Goal: Information Seeking & Learning: Learn about a topic

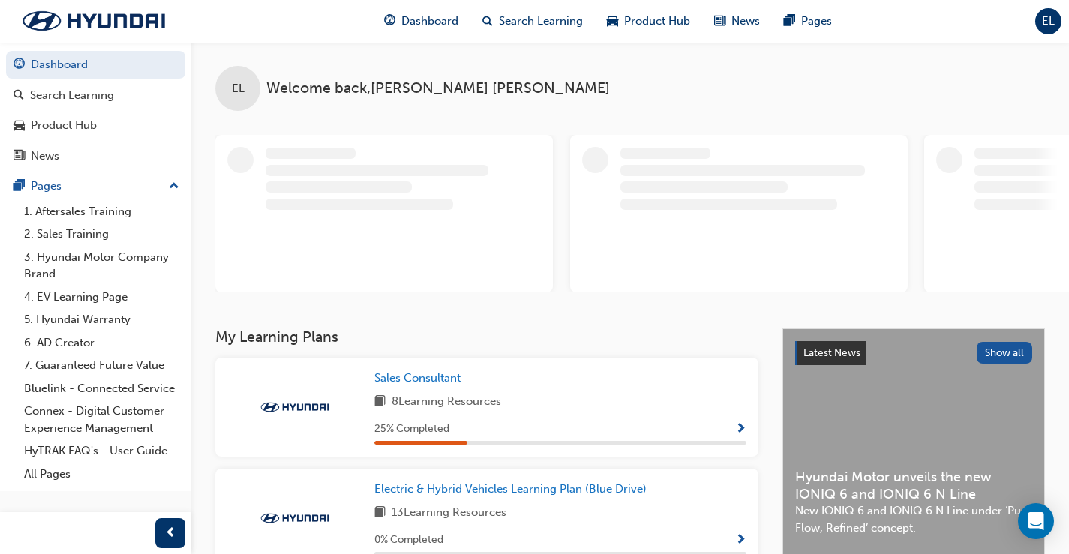
click at [641, 415] on div "Sales Consultant 8 Learning Resources 25 % Completed" at bounding box center [560, 407] width 372 height 75
click at [740, 427] on span "Show Progress" at bounding box center [740, 430] width 11 height 14
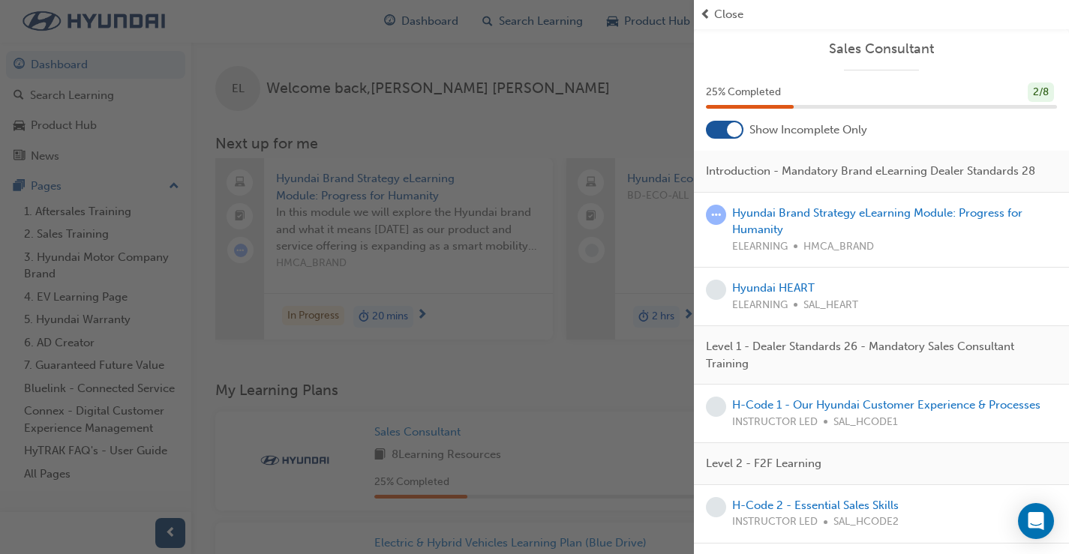
click at [525, 82] on div "button" at bounding box center [347, 277] width 694 height 554
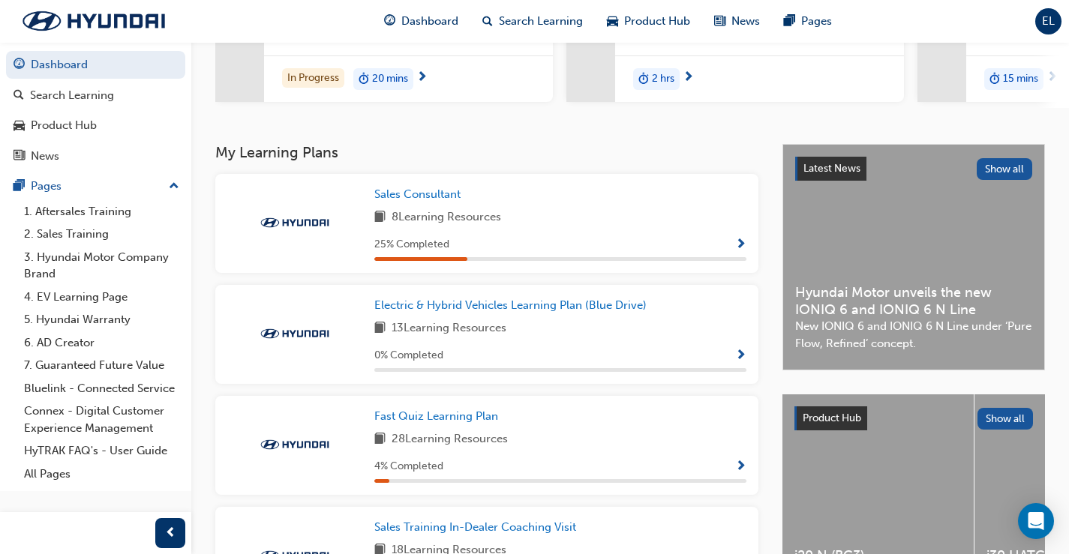
scroll to position [300, 0]
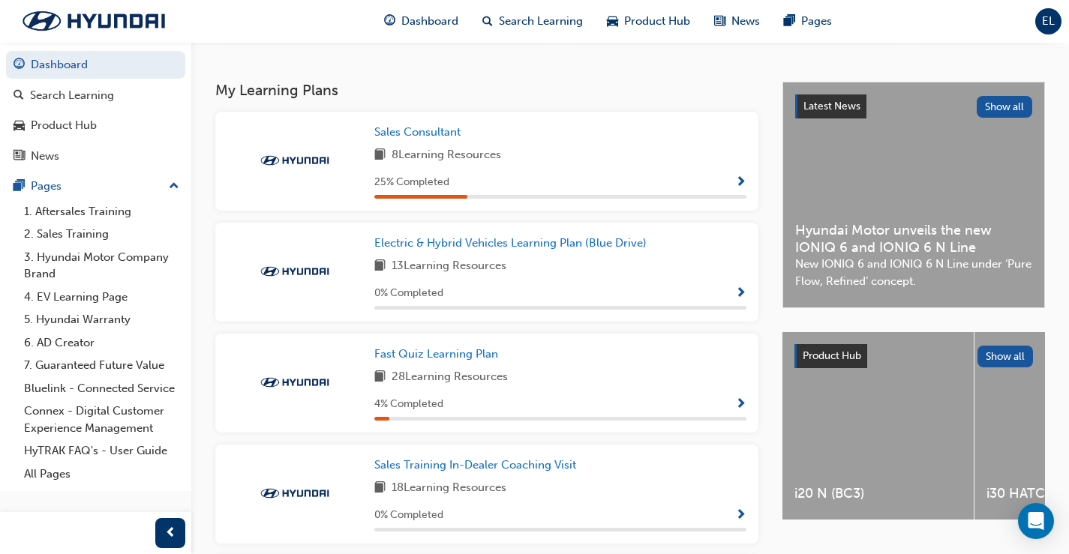
click at [736, 188] on span "Show Progress" at bounding box center [740, 183] width 11 height 14
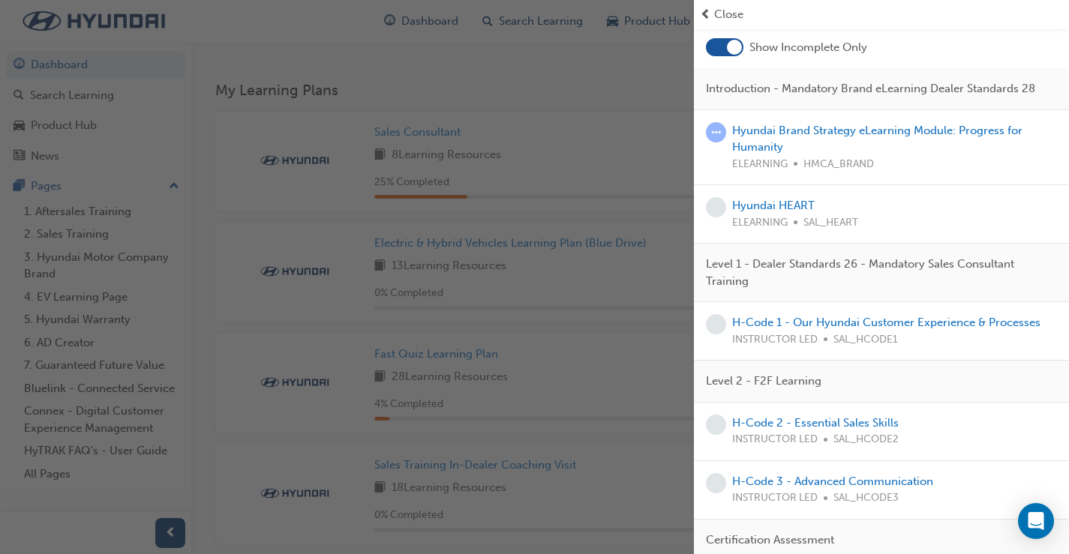
scroll to position [0, 0]
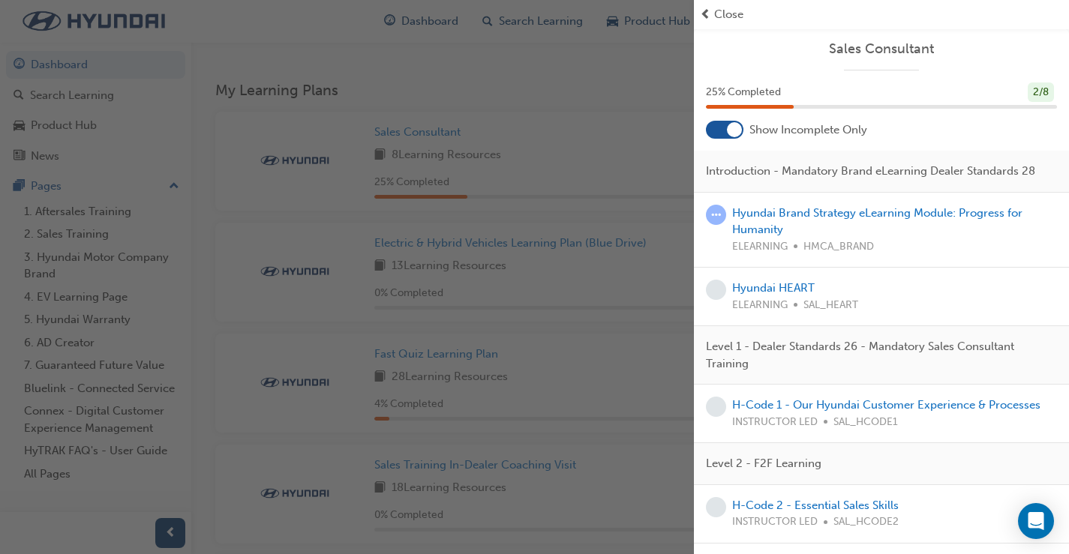
click at [850, 174] on span "Introduction - Mandatory Brand eLearning Dealer Standards 28" at bounding box center [870, 171] width 329 height 17
click at [836, 244] on div "Hyundai Brand Strategy eLearning Module: Progress for Humanity ELEARNING HMCA_B…" at bounding box center [894, 230] width 325 height 51
click at [848, 230] on link "Hyundai Brand Strategy eLearning Module: Progress for Humanity" at bounding box center [877, 221] width 290 height 31
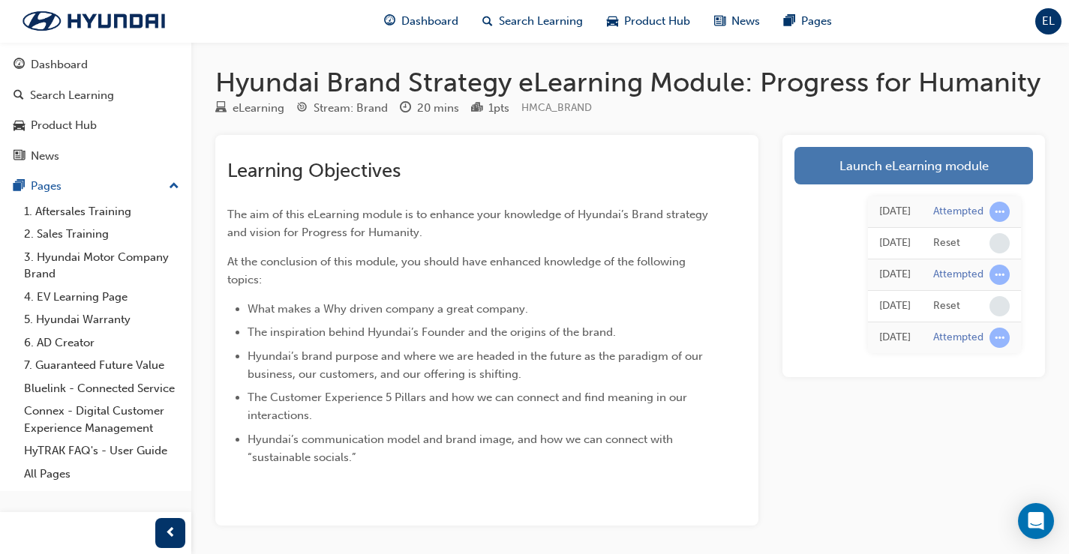
click at [899, 173] on link "Launch eLearning module" at bounding box center [913, 166] width 239 height 38
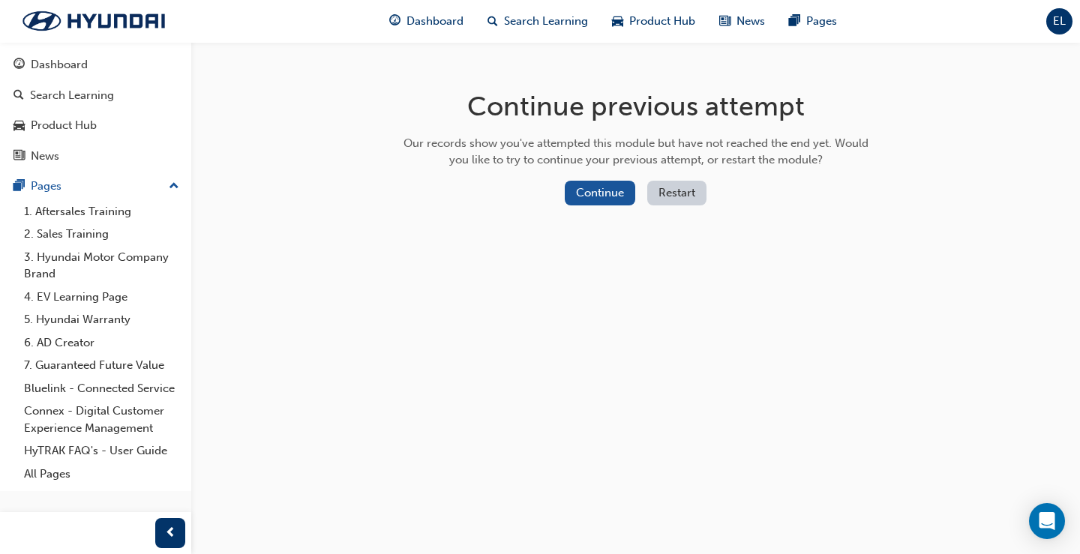
click at [689, 181] on button "Restart" at bounding box center [676, 193] width 59 height 25
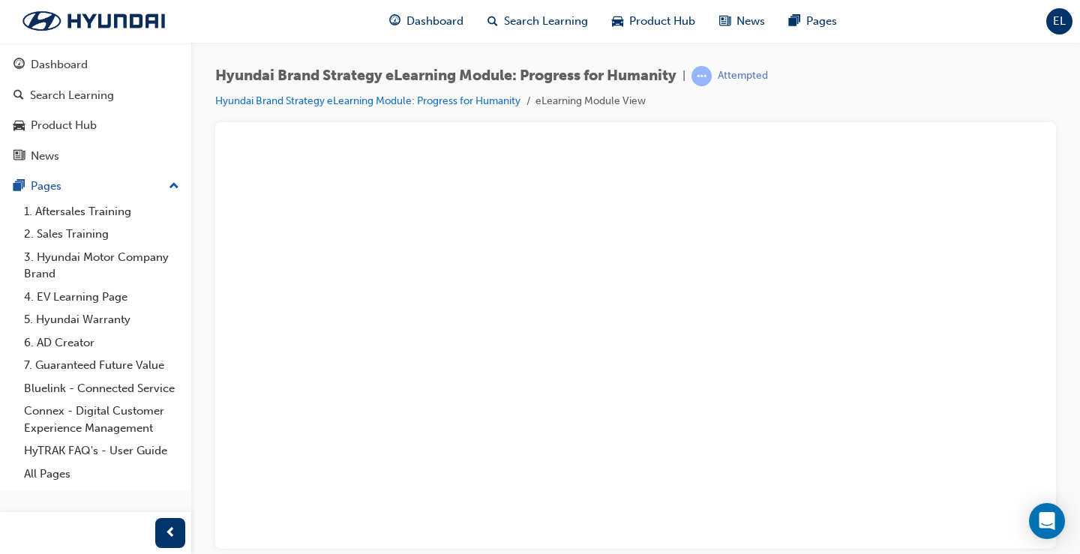
scroll to position [149, 0]
click at [593, 167] on div "play" at bounding box center [593, 167] width 0 height 0
